Goal: Communication & Community: Ask a question

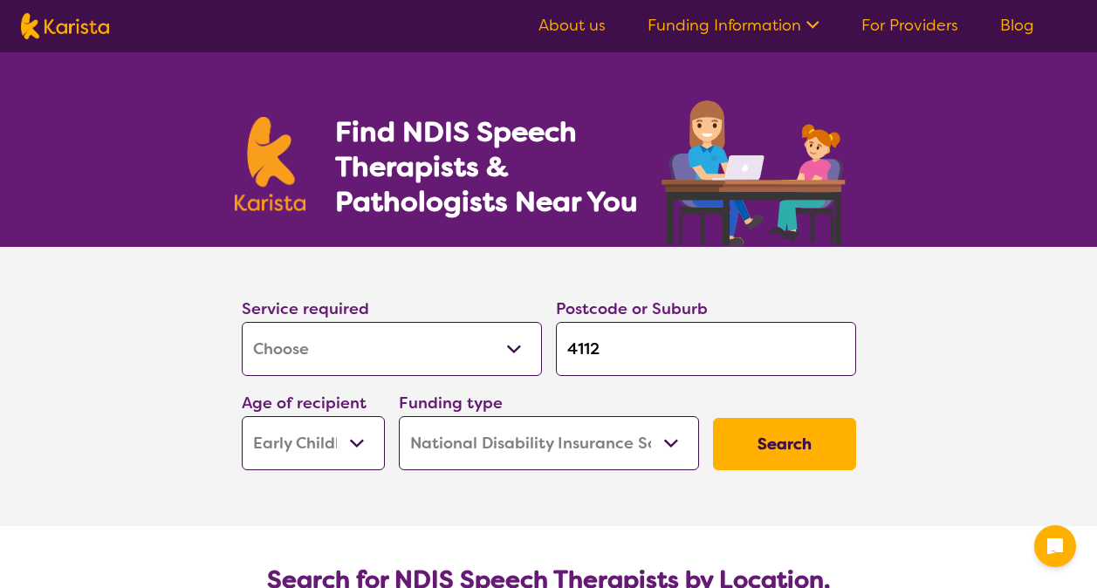
select select "[MEDICAL_DATA]"
select select "EC"
select select "NDIS"
select select "[MEDICAL_DATA]"
select select "EC"
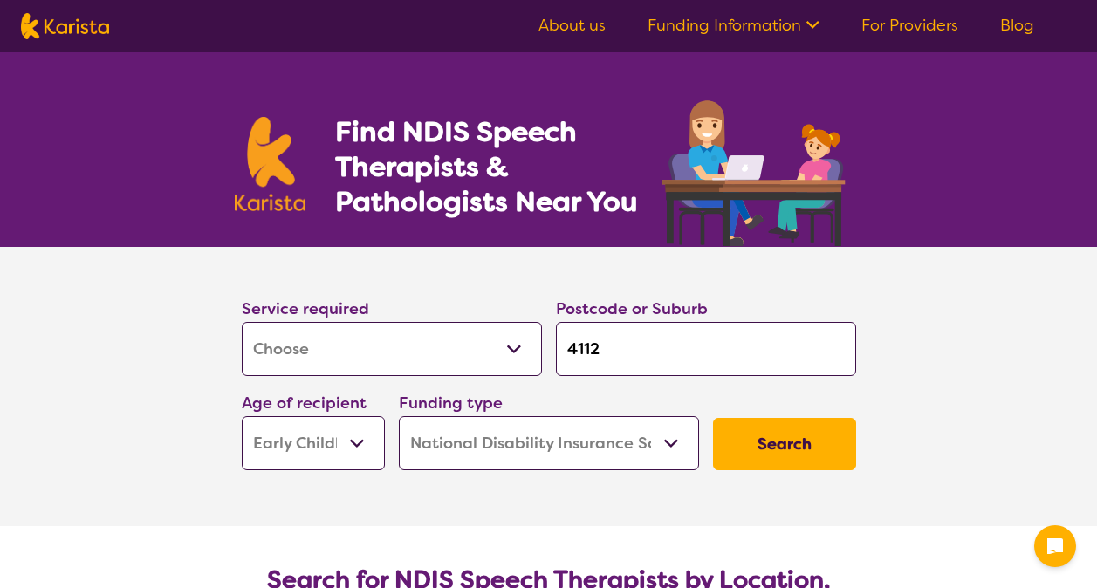
select select "NDIS"
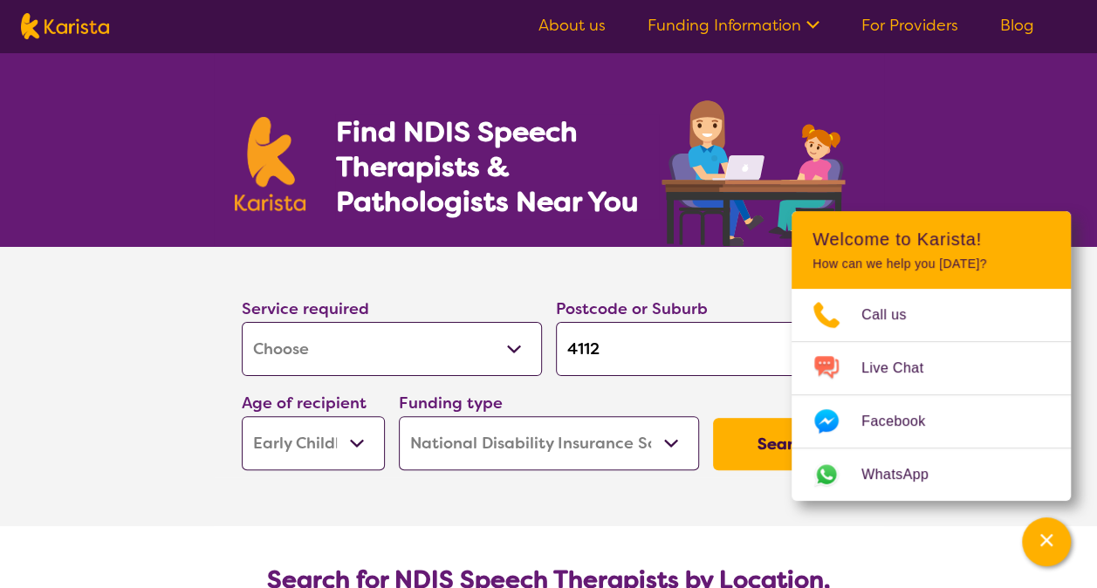
click at [613, 351] on input "4112" at bounding box center [706, 349] width 300 height 54
drag, startPoint x: 649, startPoint y: 351, endPoint x: 500, endPoint y: 348, distance: 149.2
click at [500, 348] on div "Service required Allied Health Assistant Assessment (ADHD or Autism) Behaviour …" at bounding box center [549, 383] width 628 height 188
type input "2"
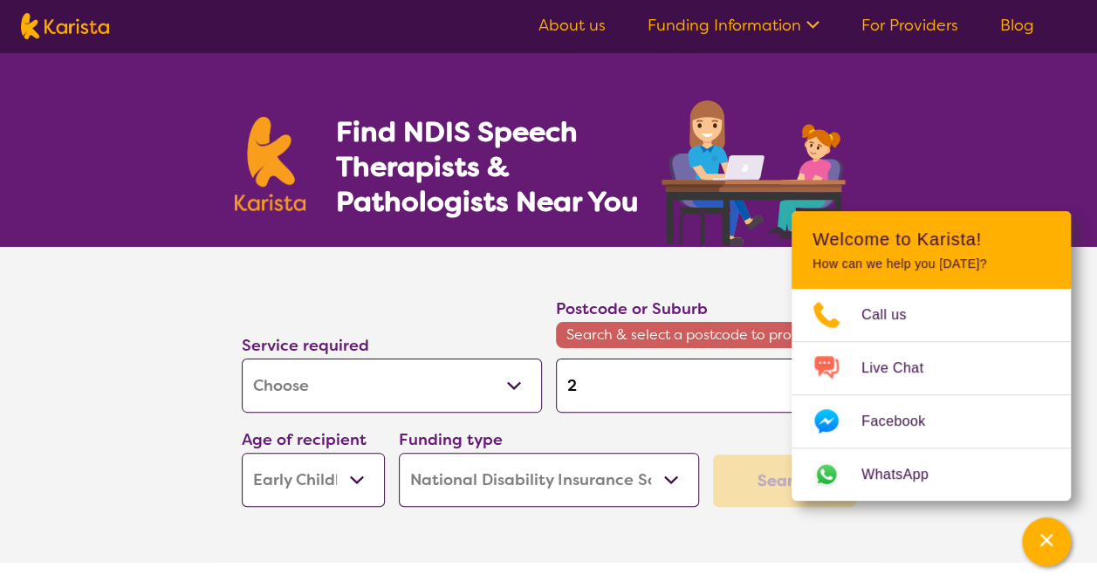
type input "21"
type input "211"
type input "2113"
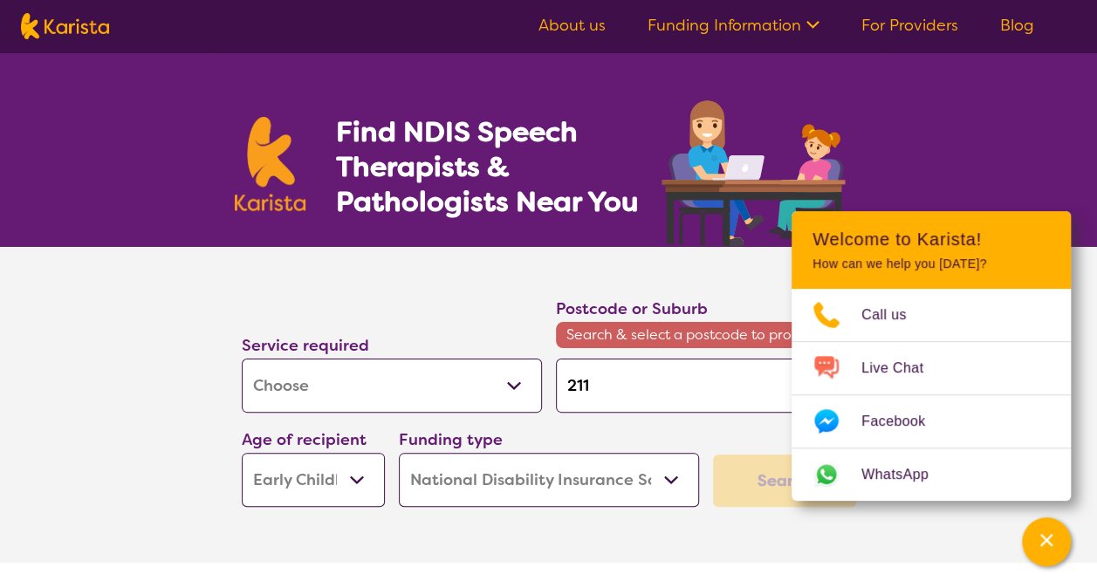
type input "2113"
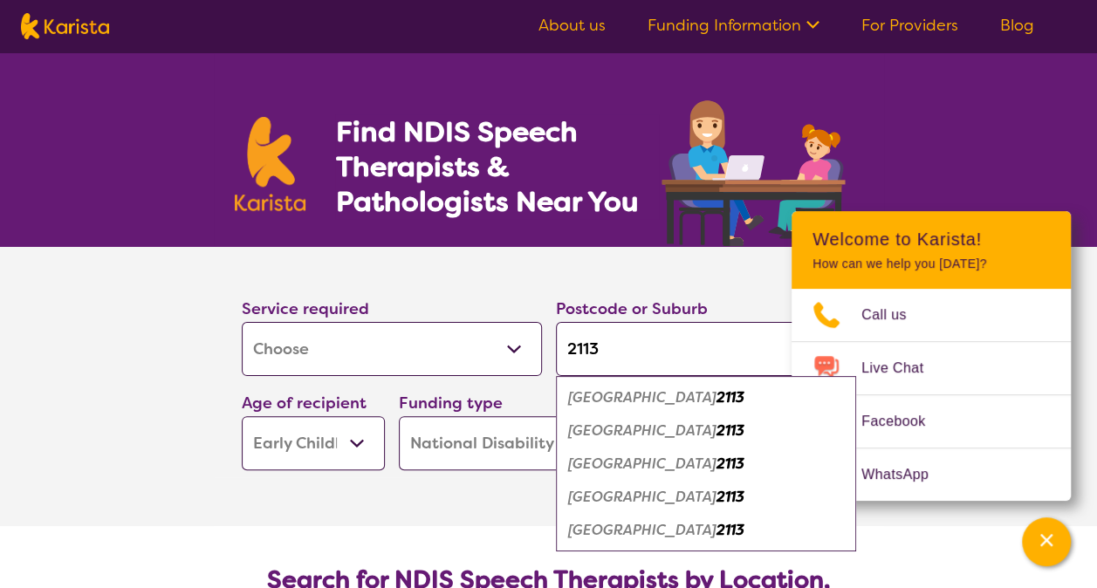
type input "2113"
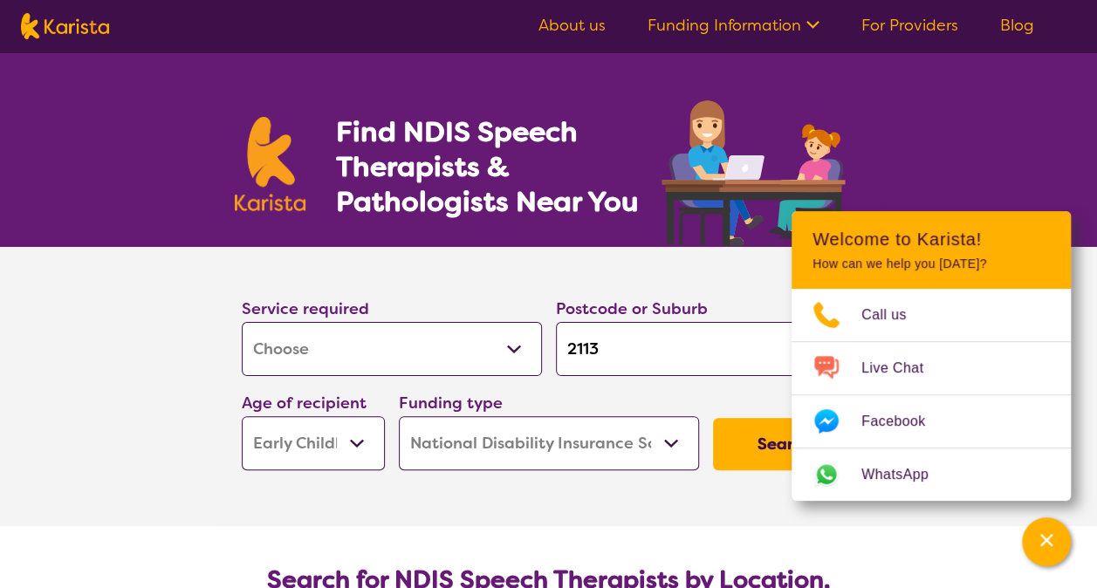
click at [143, 367] on section "Service required Allied Health Assistant Assessment (ADHD or Autism) Behaviour …" at bounding box center [548, 386] width 1097 height 279
click at [314, 446] on select "Early Childhood - 0 to 9 Child - 10 to 11 Adolescent - 12 to 17 Adult - 18 to 6…" at bounding box center [313, 443] width 143 height 54
click at [520, 508] on section "Service required Allied Health Assistant Assessment (ADHD or Autism) Behaviour …" at bounding box center [549, 386] width 698 height 279
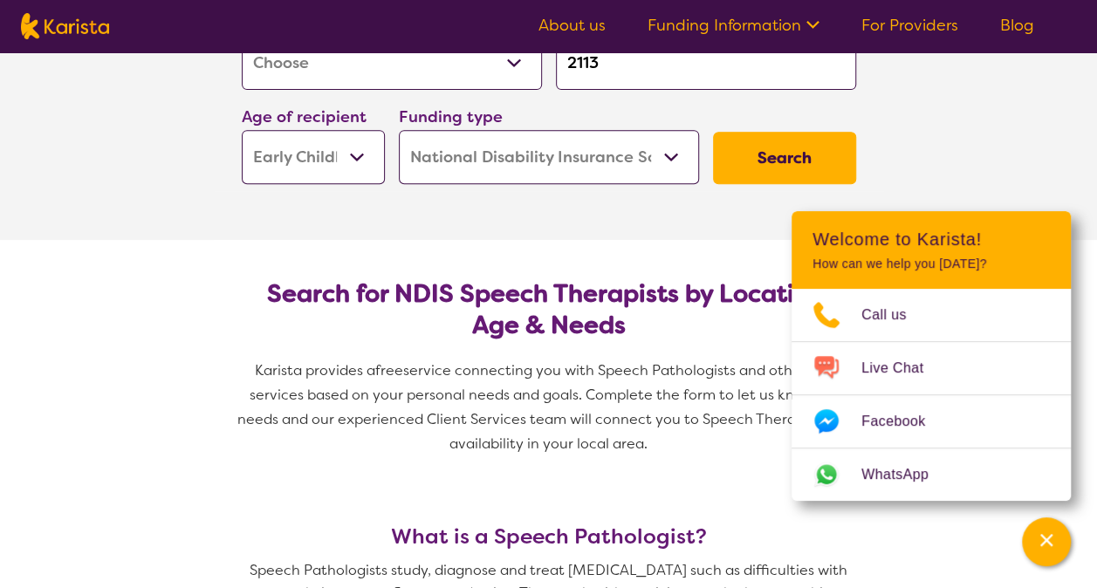
scroll to position [349, 0]
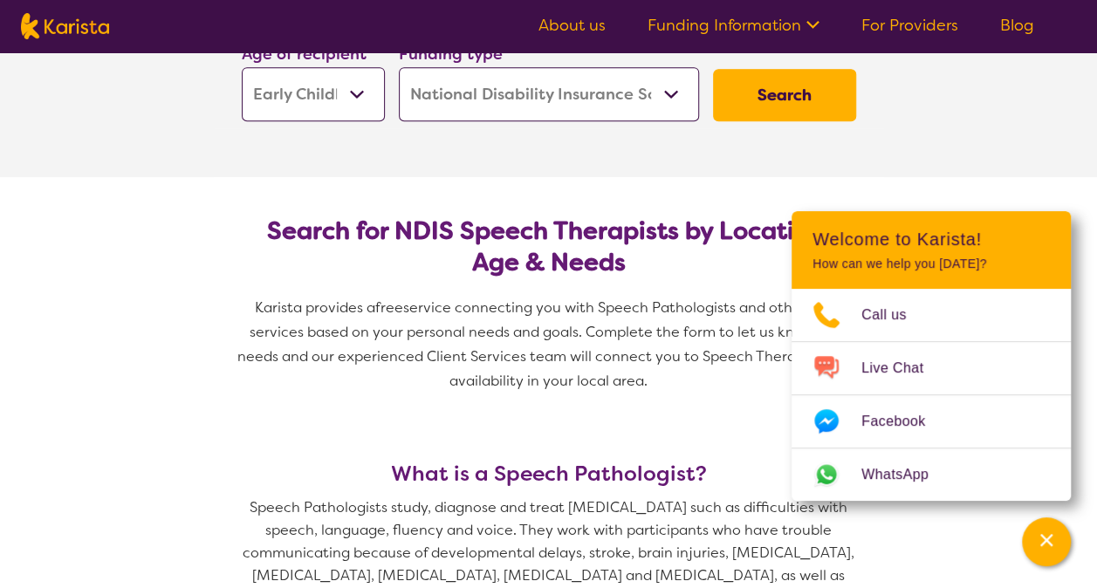
click at [798, 108] on button "Search" at bounding box center [784, 95] width 143 height 52
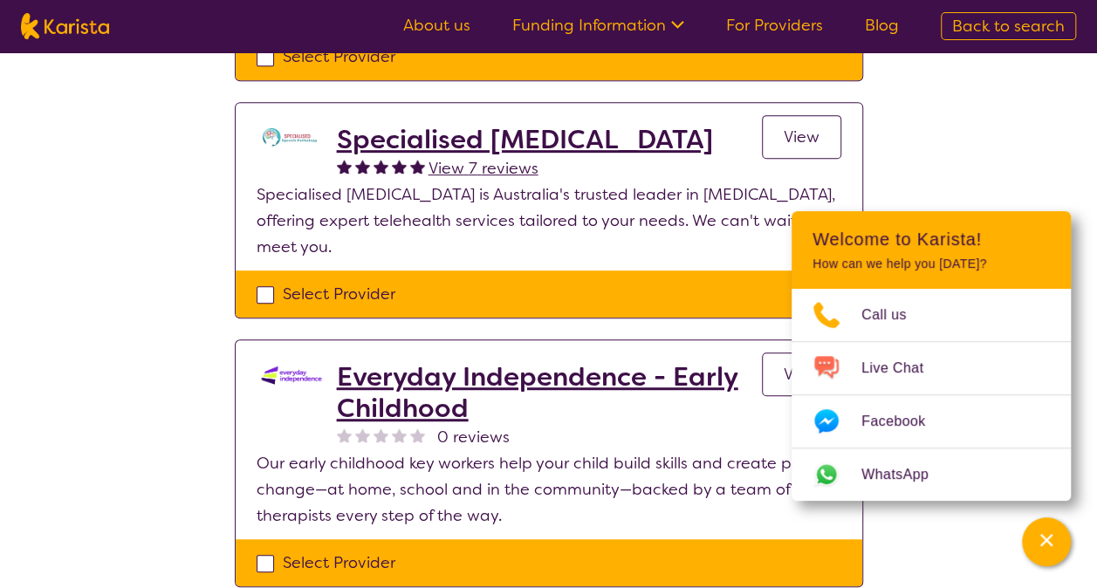
scroll to position [349, 0]
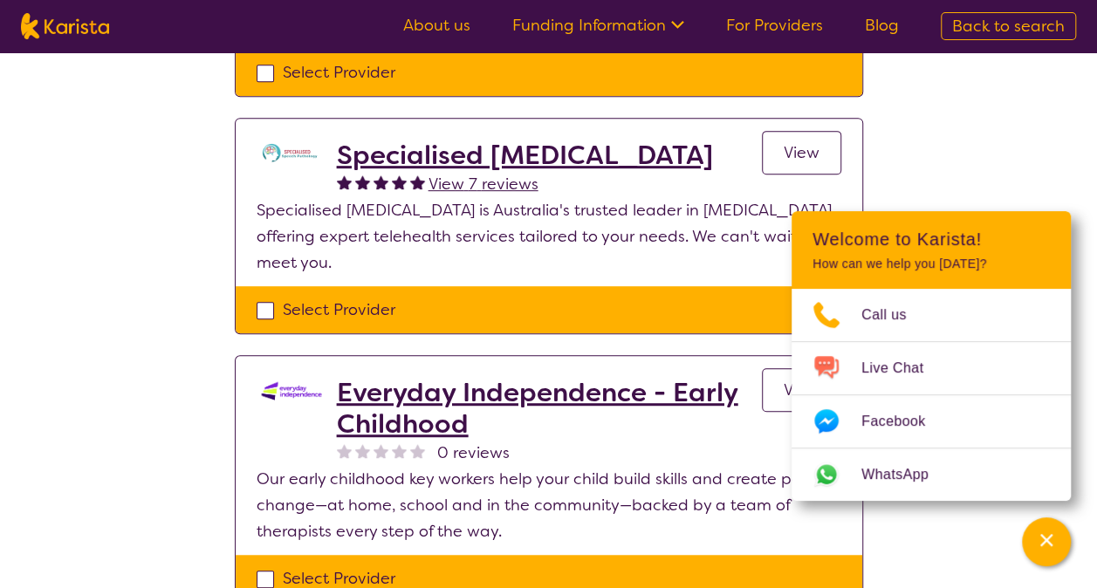
drag, startPoint x: 318, startPoint y: 134, endPoint x: 729, endPoint y: 150, distance: 411.3
click at [729, 150] on section "Specialised Speech Pathology View 7 reviews View Specialised Speech Pathology i…" at bounding box center [549, 203] width 627 height 168
click at [161, 246] on div "Select one or more providers and click the 'NEXT' button to proceed 1 - 4 of 4 …" at bounding box center [548, 290] width 1097 height 1174
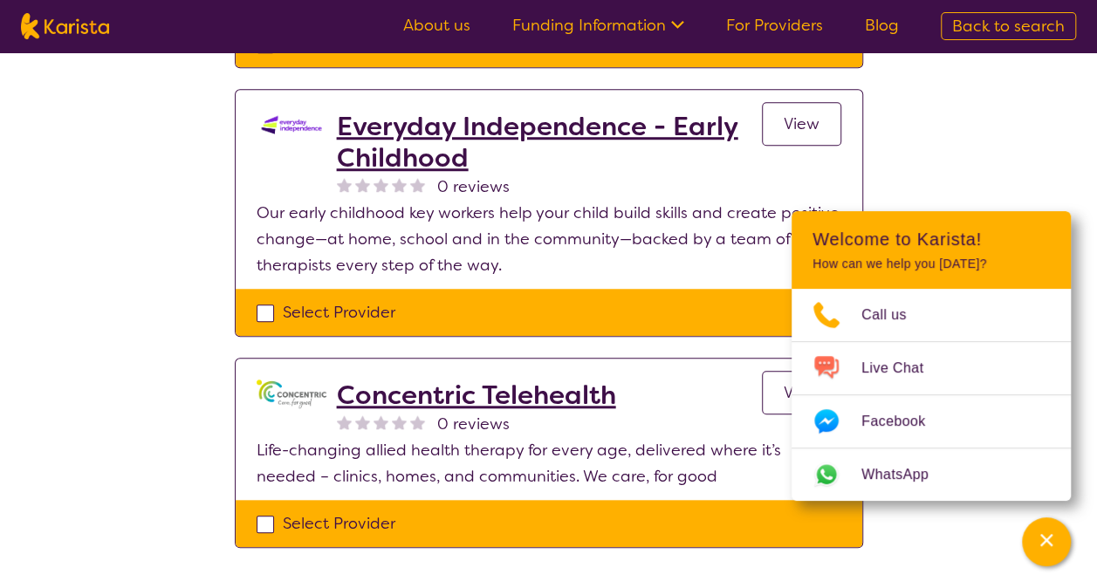
scroll to position [698, 0]
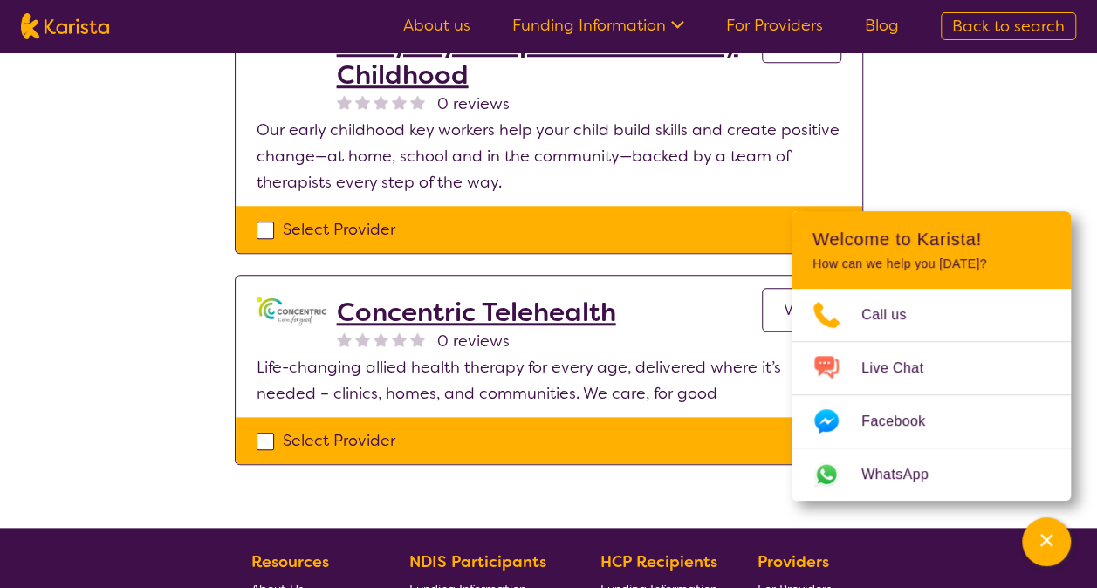
drag, startPoint x: 369, startPoint y: 312, endPoint x: 168, endPoint y: 241, distance: 213.9
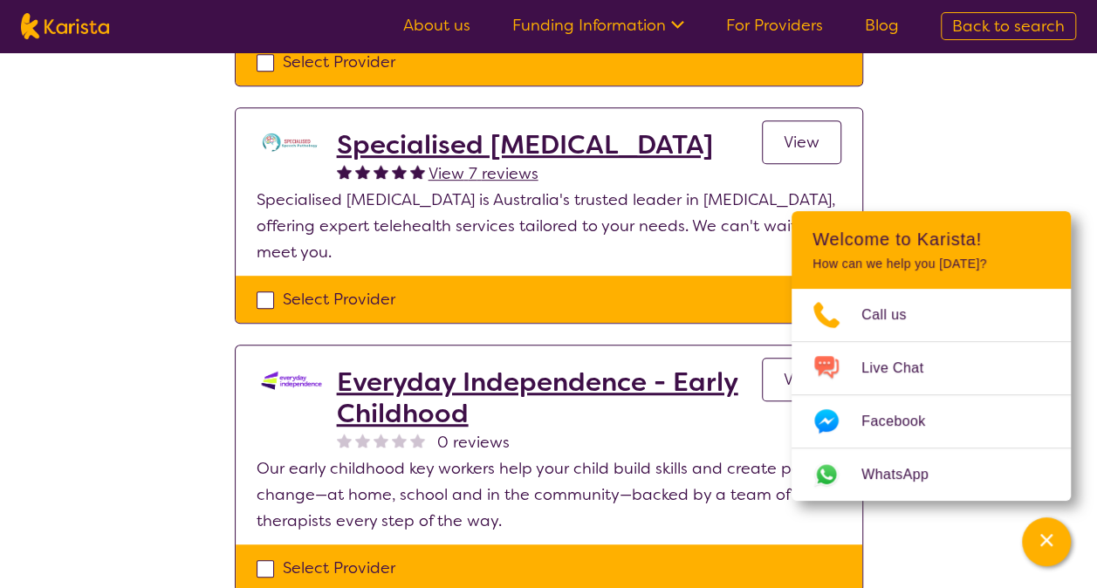
scroll to position [10, 0]
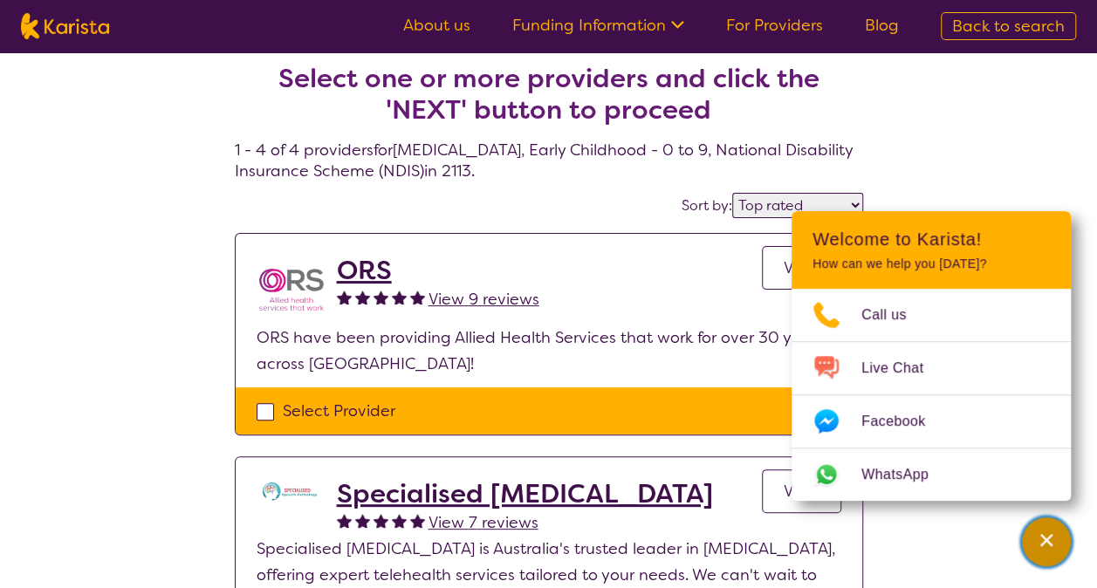
click at [1061, 545] on button "Channel Menu" at bounding box center [1046, 541] width 49 height 49
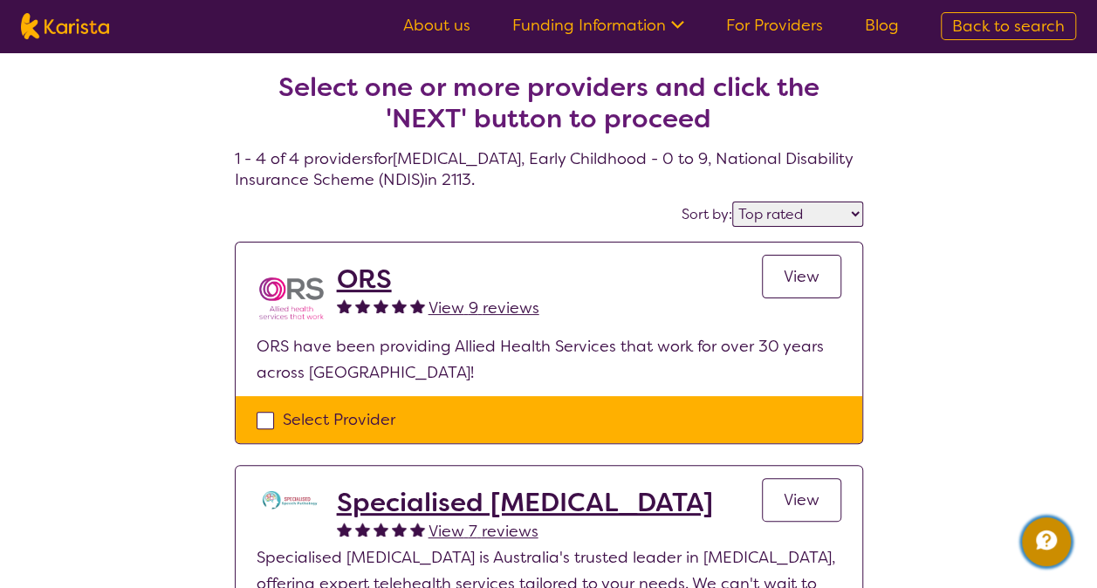
scroll to position [0, 0]
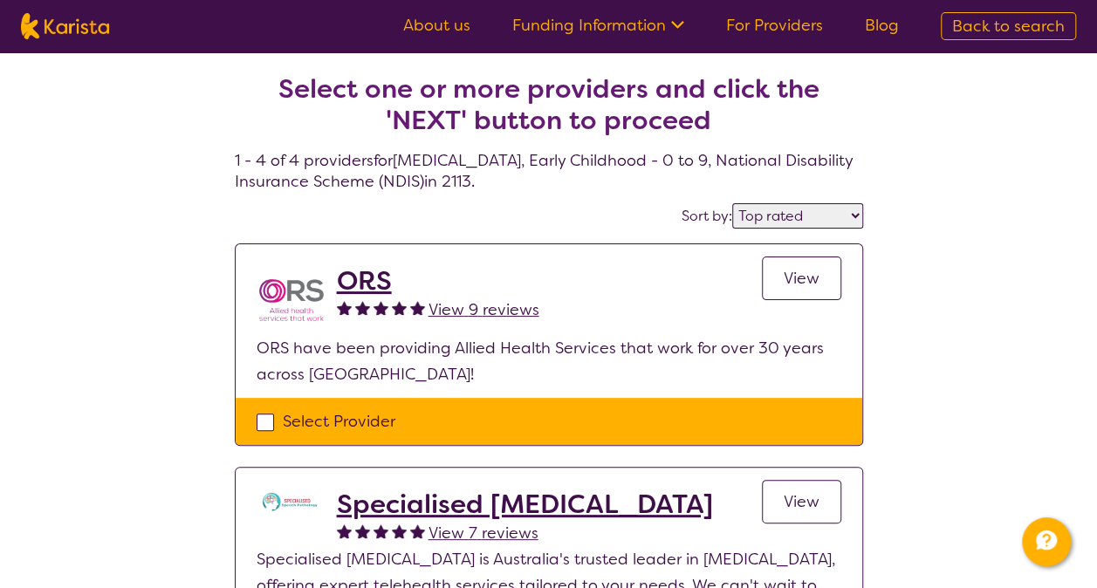
click at [811, 214] on select "Highly reviewed Top rated" at bounding box center [797, 215] width 131 height 25
select select "highly_reviewed"
click at [734, 203] on select "Highly reviewed Top rated" at bounding box center [797, 215] width 131 height 25
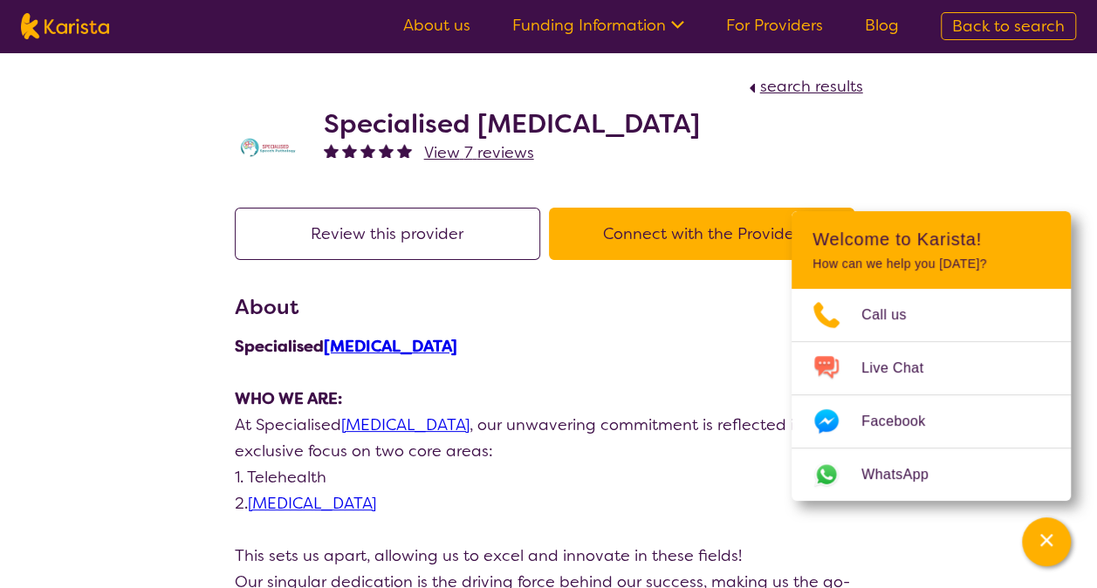
click at [662, 226] on button "Connect with the Provider" at bounding box center [701, 234] width 305 height 52
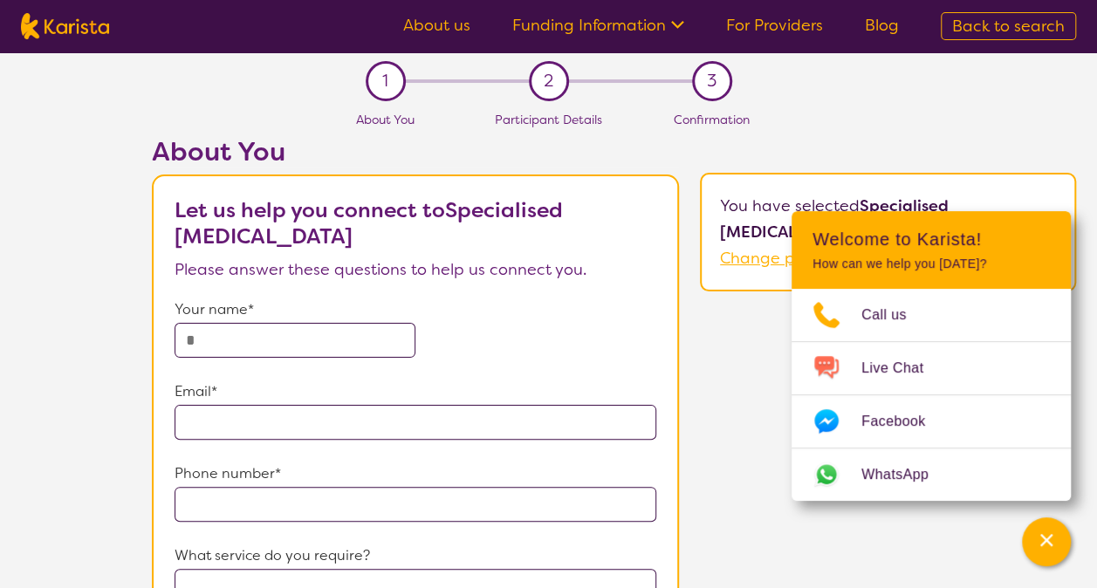
click at [289, 337] on input "text" at bounding box center [295, 340] width 241 height 35
type input "**********"
type input "2154"
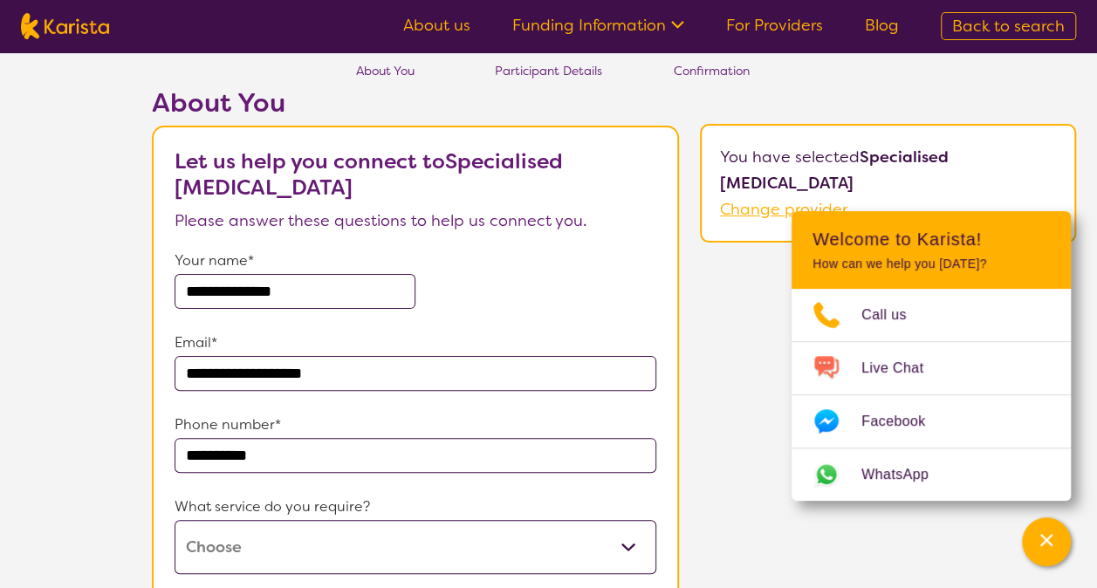
scroll to position [175, 0]
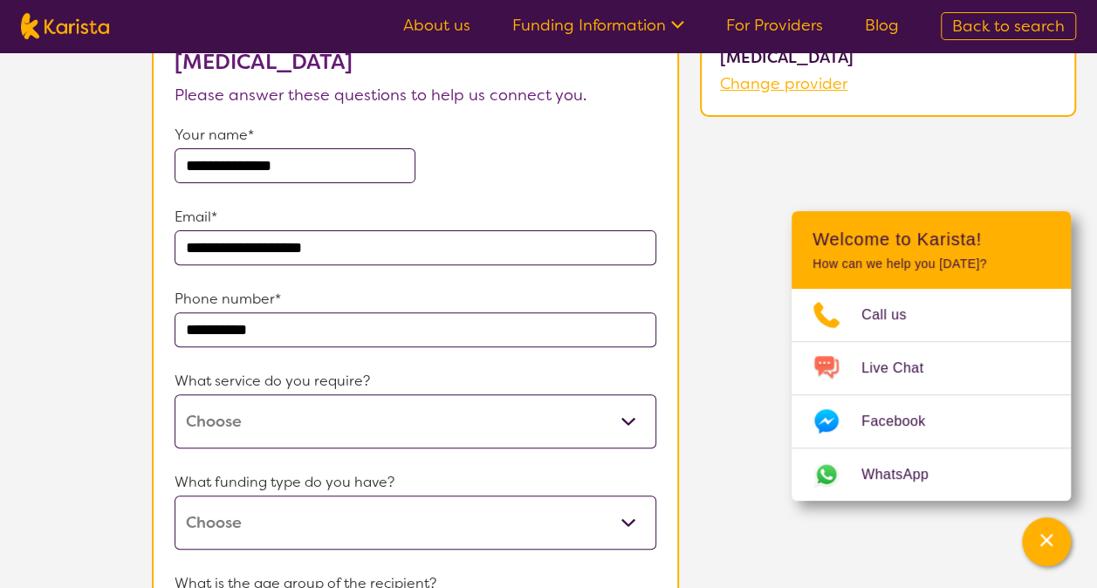
click at [534, 419] on select "[MEDICAL_DATA]" at bounding box center [416, 421] width 482 height 54
select select "18"
click at [175, 394] on select "[MEDICAL_DATA]" at bounding box center [416, 421] width 482 height 54
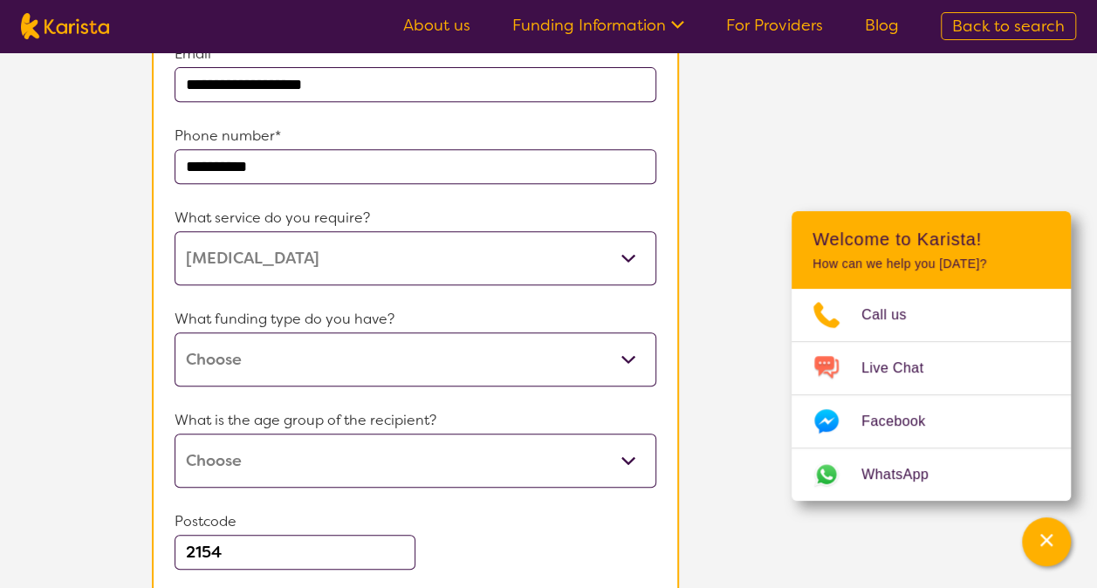
scroll to position [349, 0]
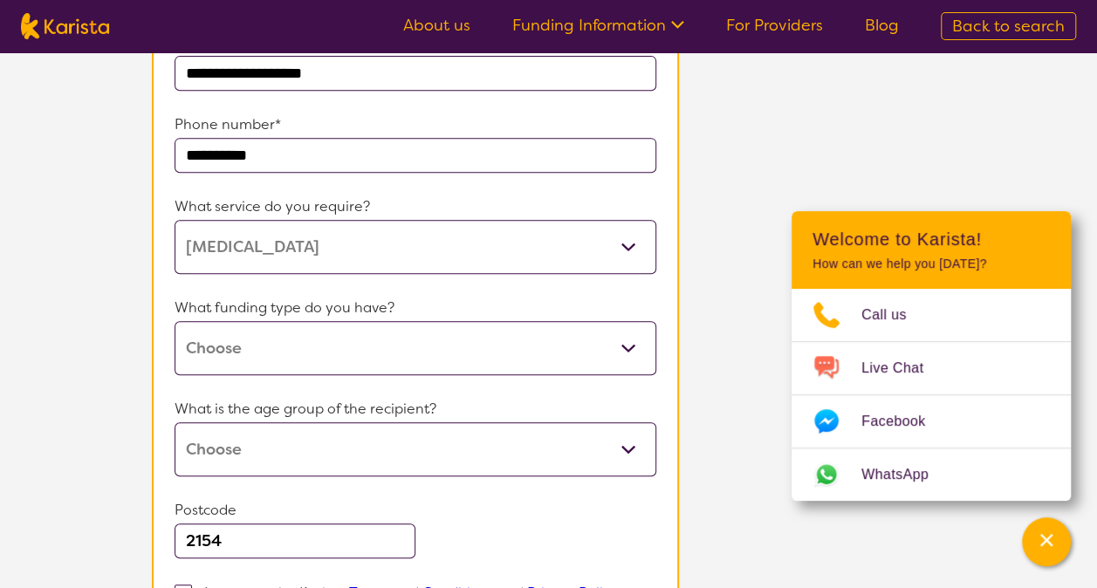
click at [346, 349] on select "Home Care Package (HCP) National Disability Insurance Scheme (NDIS) I don't know" at bounding box center [416, 348] width 482 height 54
select select "NDIS"
click at [175, 321] on select "Home Care Package (HCP) National Disability Insurance Scheme (NDIS) I don't know" at bounding box center [416, 348] width 482 height 54
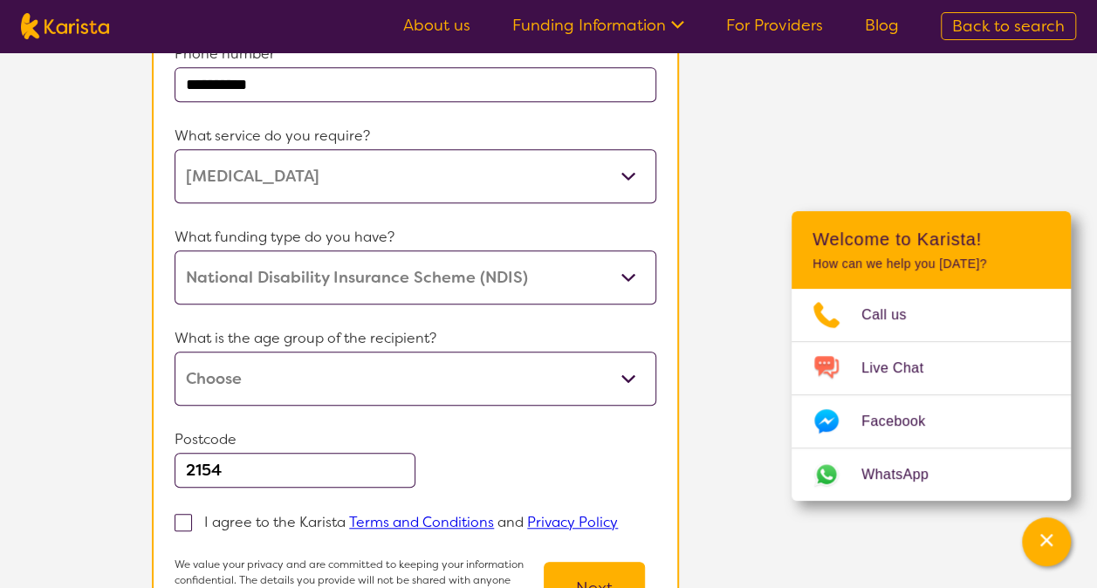
scroll to position [436, 0]
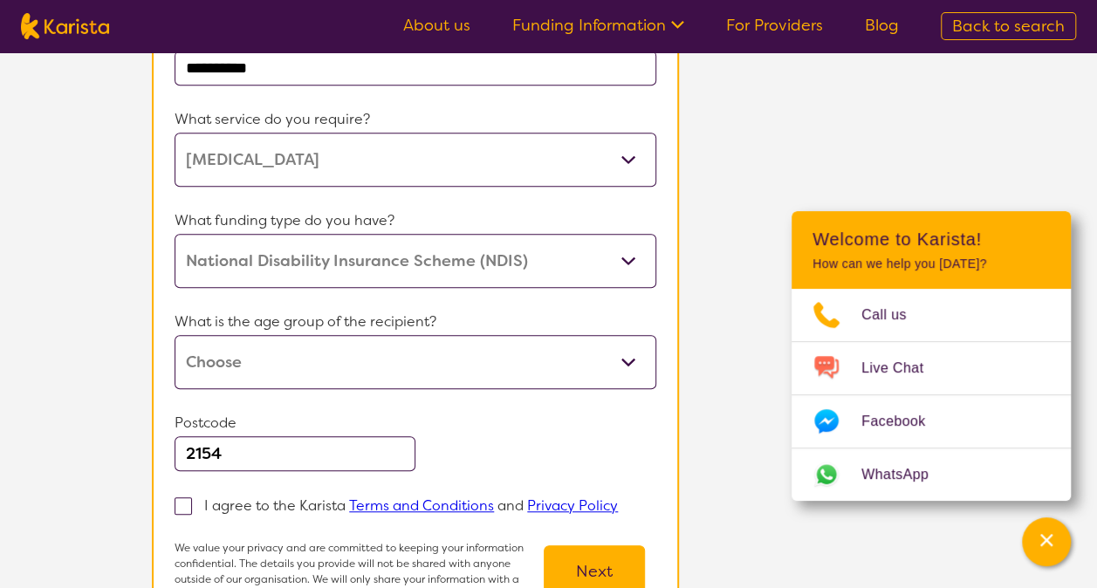
click at [332, 368] on select "Early Childhood - 0 to 9 Child - 10 to 11 Adolescent - 12 to 17 Adult - 18 to 6…" at bounding box center [416, 362] width 482 height 54
select select "EC"
click at [175, 335] on select "Early Childhood - 0 to 9 Child - 10 to 11 Adolescent - 12 to 17 Adult - 18 to 6…" at bounding box center [416, 362] width 482 height 54
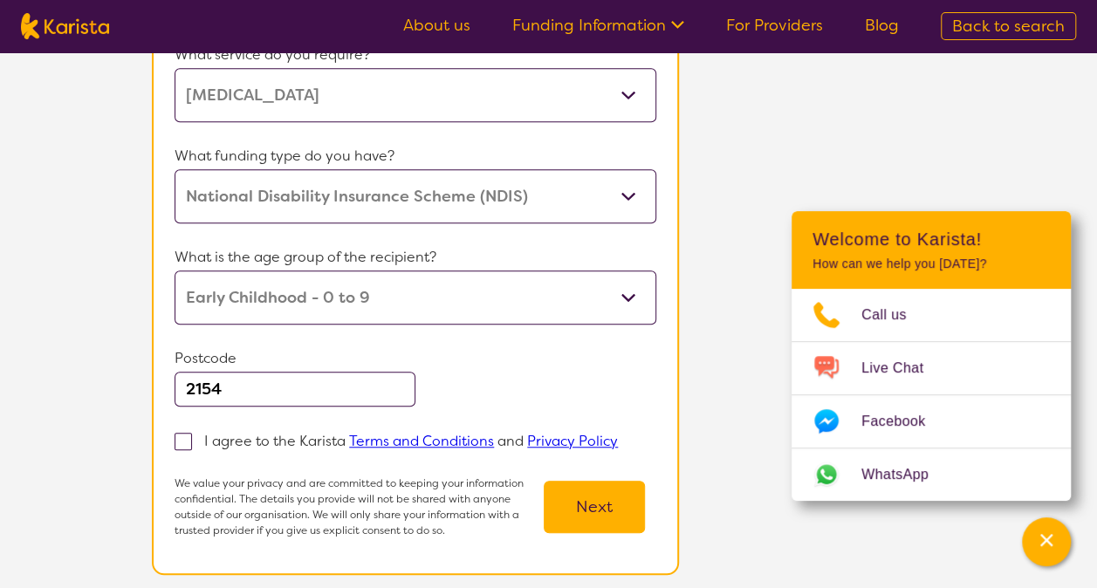
scroll to position [524, 0]
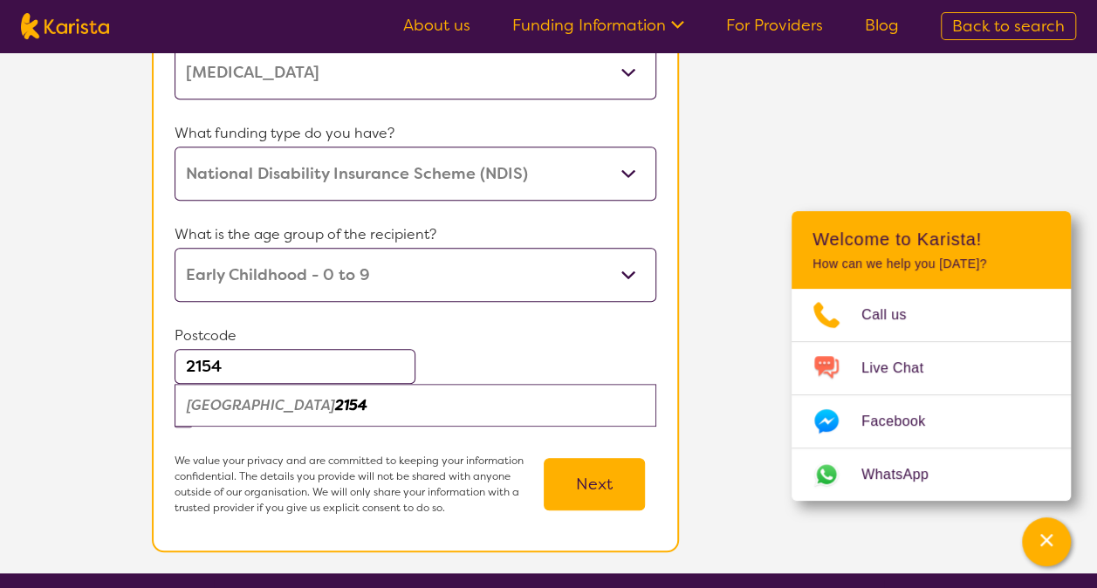
drag, startPoint x: 250, startPoint y: 370, endPoint x: 149, endPoint y: 375, distance: 100.5
click at [154, 375] on section "**********" at bounding box center [415, 101] width 527 height 901
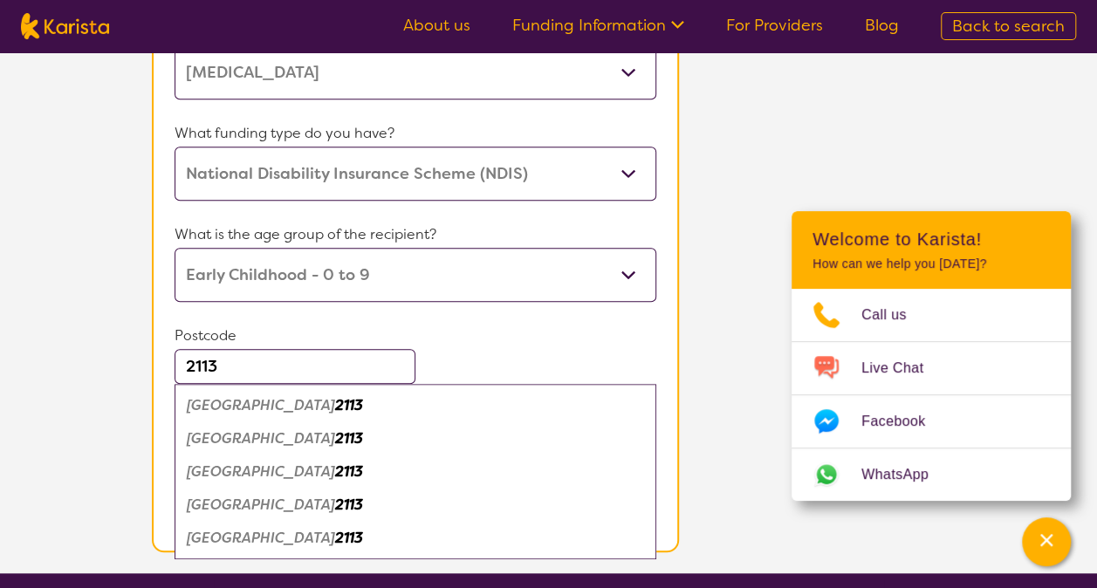
type input "2113"
click at [284, 497] on em "[GEOGRAPHIC_DATA]" at bounding box center [261, 505] width 148 height 18
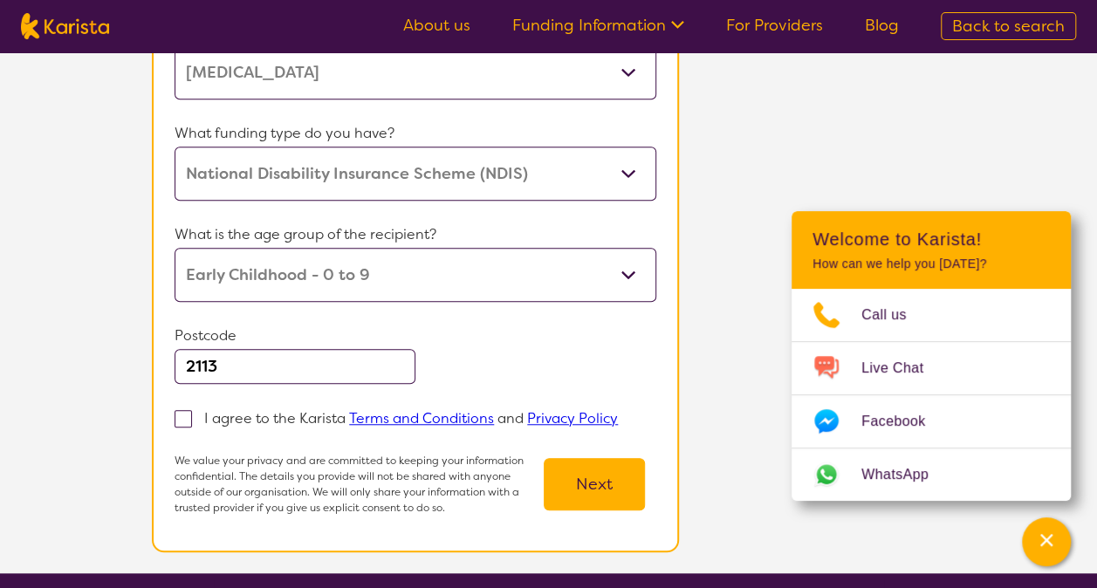
click at [190, 410] on span at bounding box center [183, 418] width 17 height 17
click at [618, 412] on input "I agree to the Karista Terms and Conditions and Privacy Policy" at bounding box center [623, 417] width 11 height 11
checkbox input "true"
click at [618, 485] on button "Next" at bounding box center [594, 484] width 101 height 52
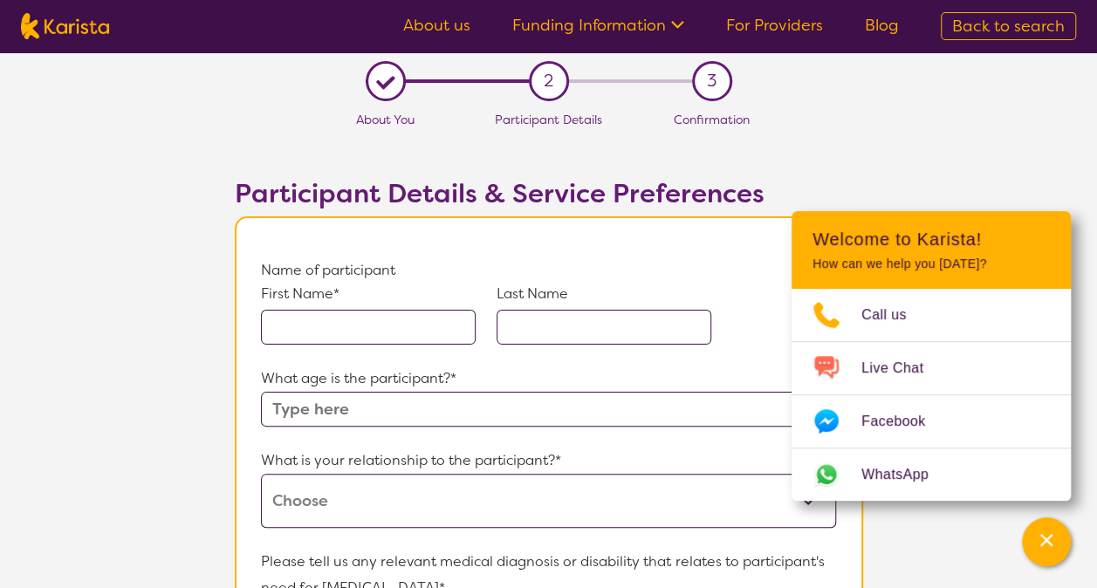
click at [404, 335] on input "text" at bounding box center [368, 327] width 215 height 35
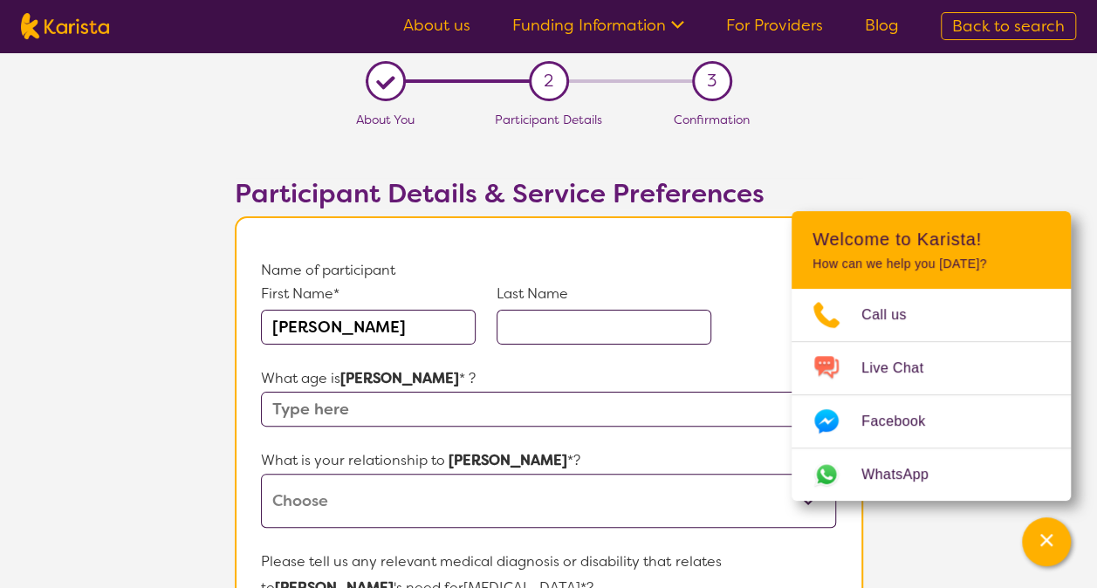
type input "[PERSON_NAME]"
click at [565, 318] on input "text" at bounding box center [604, 327] width 215 height 35
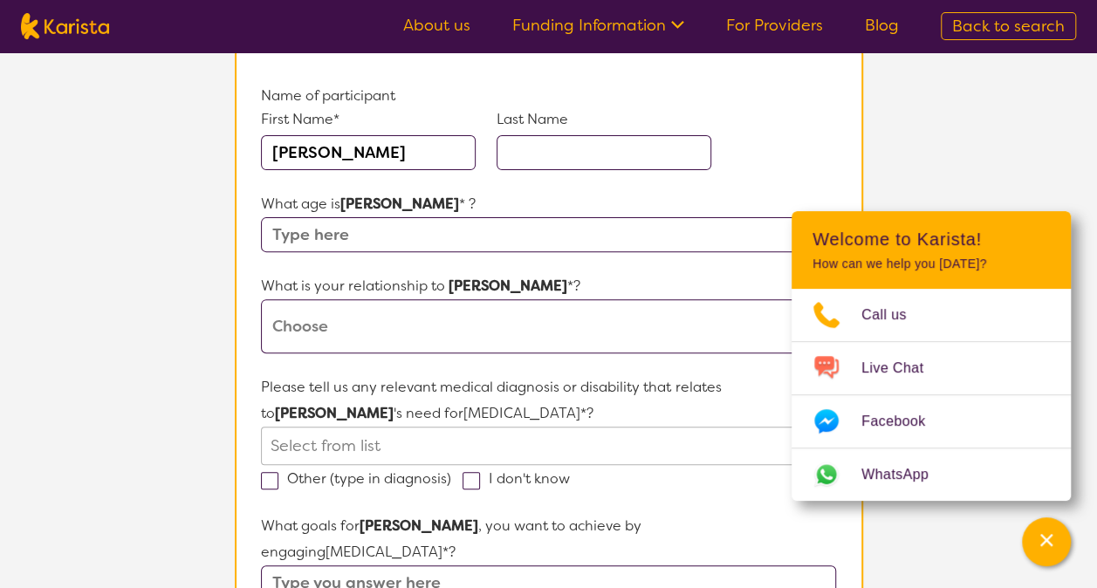
scroll to position [262, 0]
